Goal: Information Seeking & Learning: Find specific fact

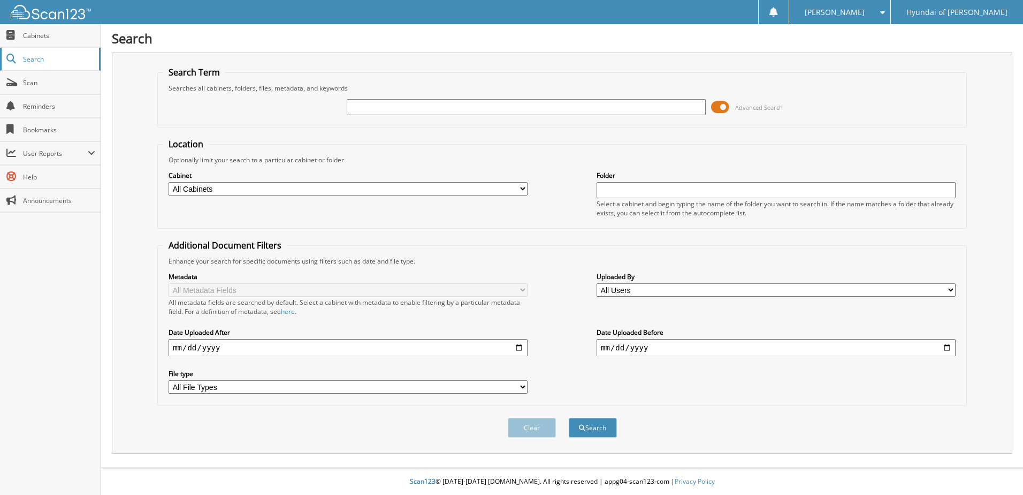
click at [31, 57] on span "Search" at bounding box center [58, 59] width 71 height 9
click at [41, 84] on span "Scan" at bounding box center [59, 82] width 72 height 9
click at [392, 111] on input "text" at bounding box center [526, 107] width 359 height 16
type input "561658"
click at [569, 417] on button "Search" at bounding box center [593, 427] width 48 height 20
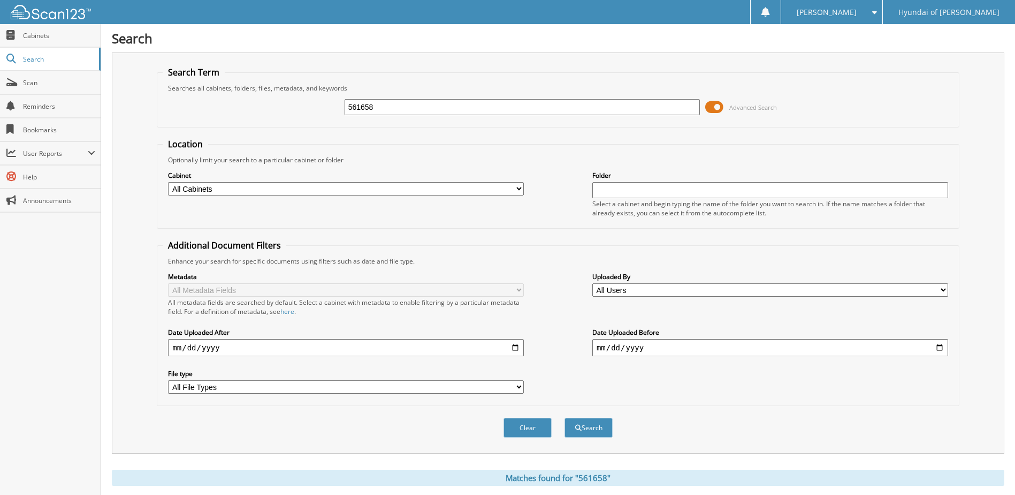
scroll to position [104, 0]
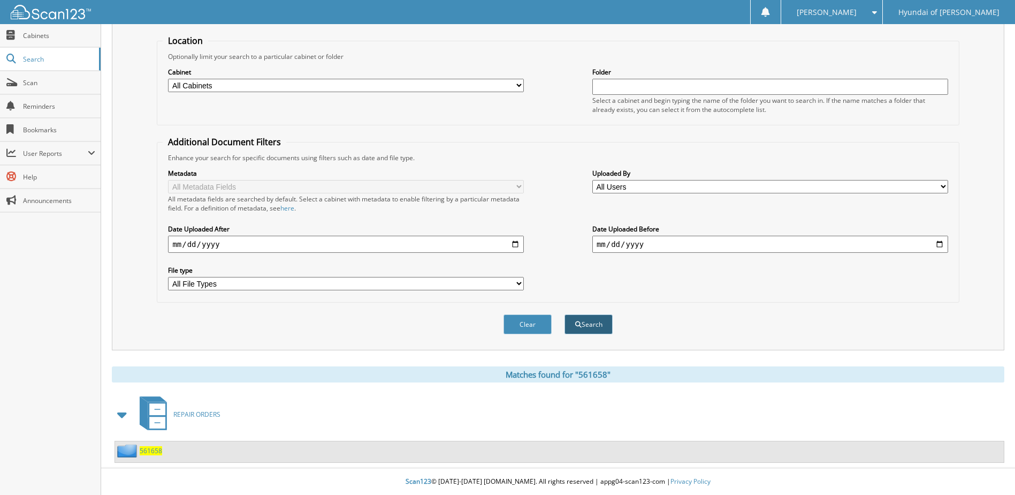
click at [585, 323] on button "Search" at bounding box center [589, 324] width 48 height 20
